Goal: Task Accomplishment & Management: Use online tool/utility

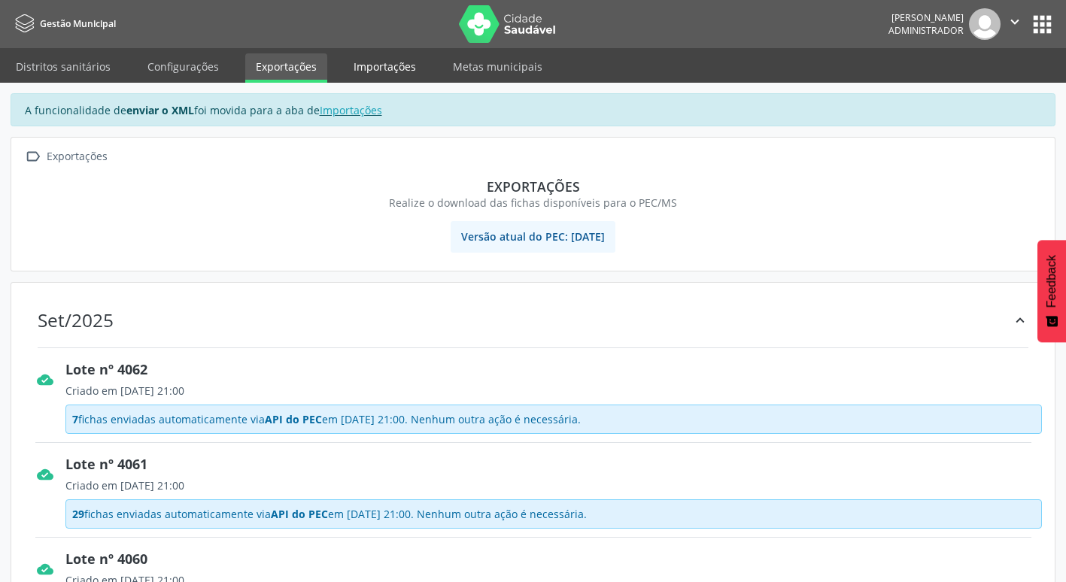
click at [385, 68] on link "Importações" at bounding box center [384, 66] width 83 height 26
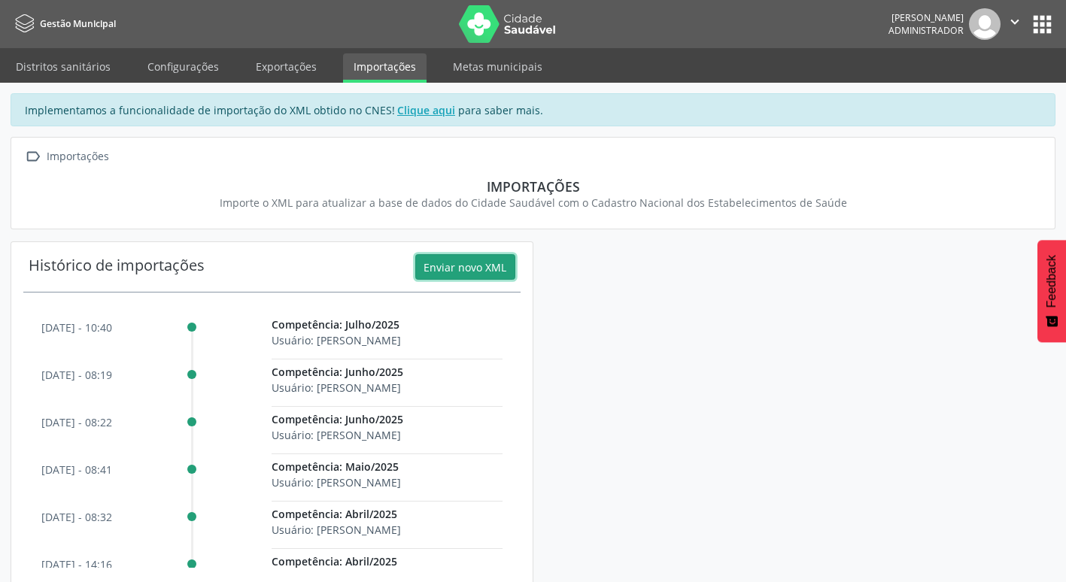
click at [463, 266] on button "Enviar novo XML" at bounding box center [465, 267] width 100 height 26
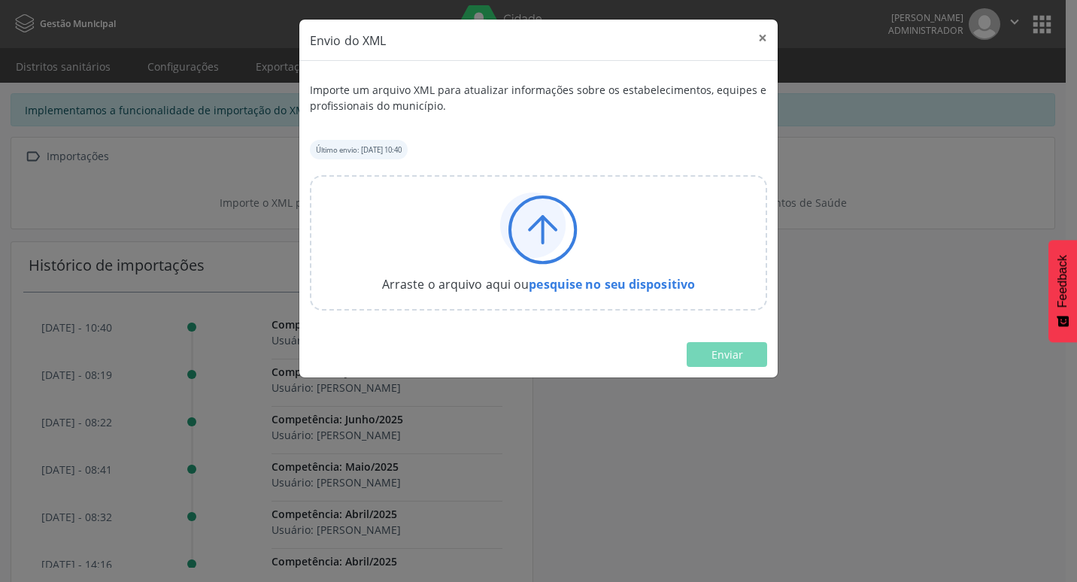
click at [512, 230] on icon at bounding box center [532, 225] width 65 height 65
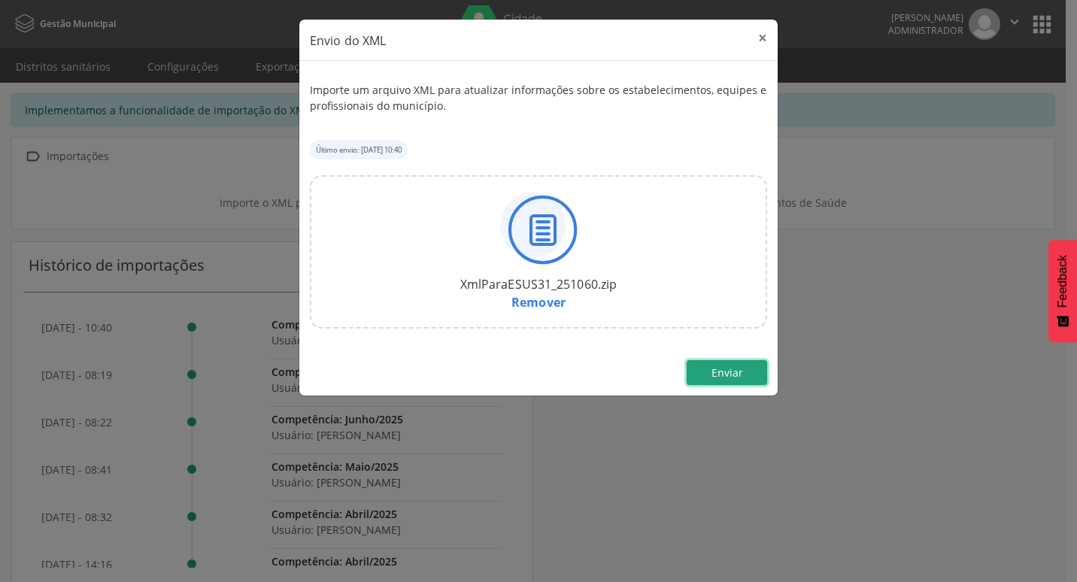
click at [733, 375] on span "Enviar" at bounding box center [728, 373] width 32 height 14
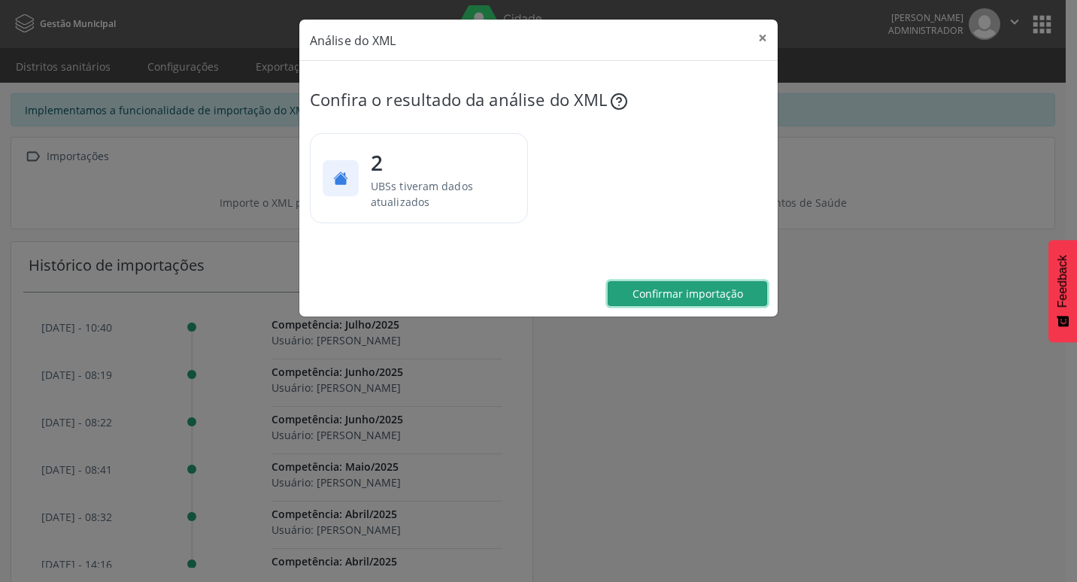
click at [714, 288] on span "Confirmar importação" at bounding box center [688, 294] width 111 height 14
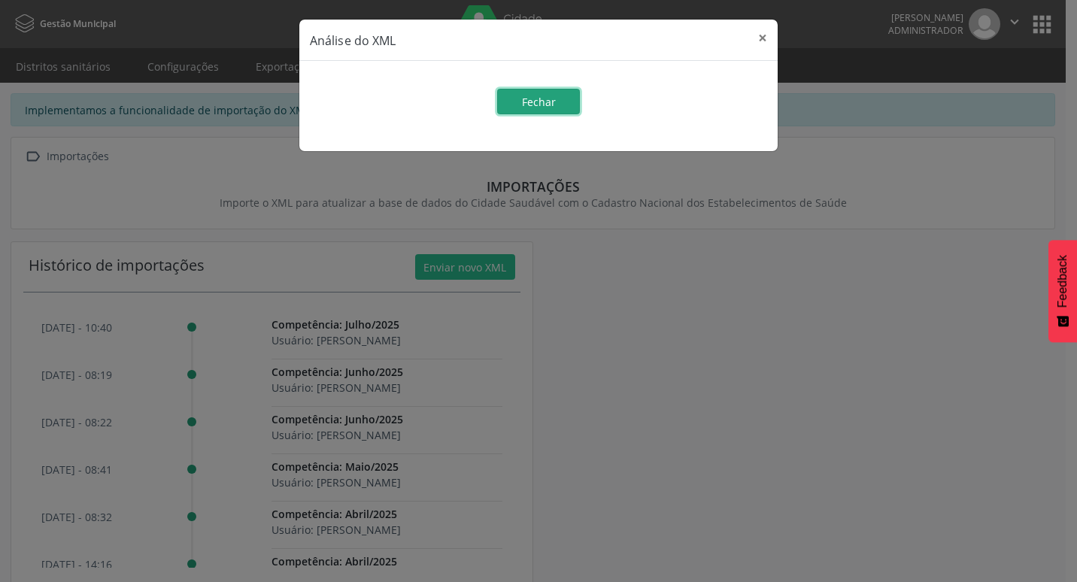
click at [551, 90] on button "Fechar" at bounding box center [538, 102] width 83 height 26
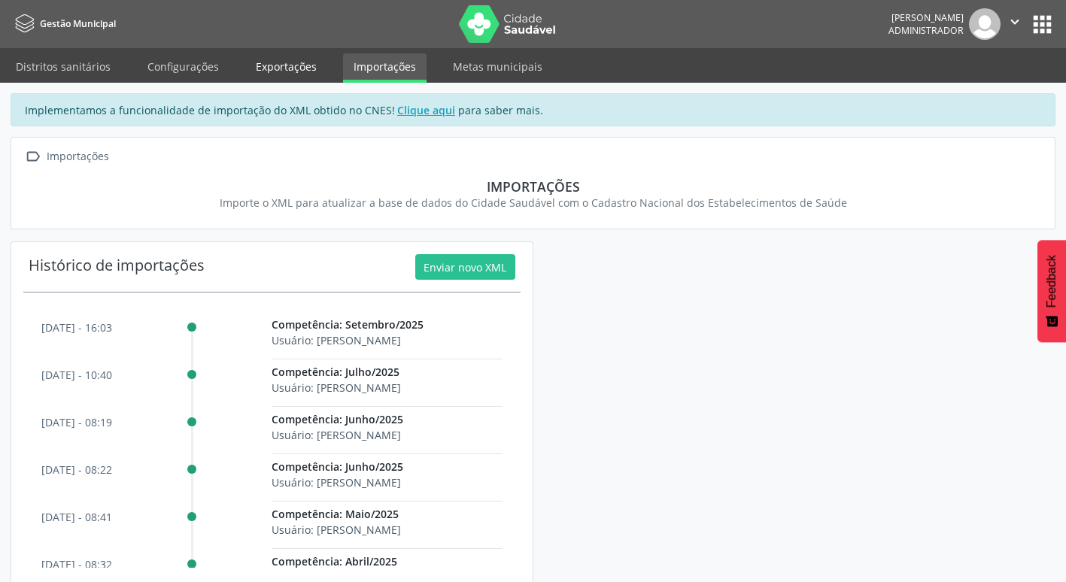
click at [292, 71] on link "Exportações" at bounding box center [286, 66] width 82 height 26
